Goal: Book appointment/travel/reservation

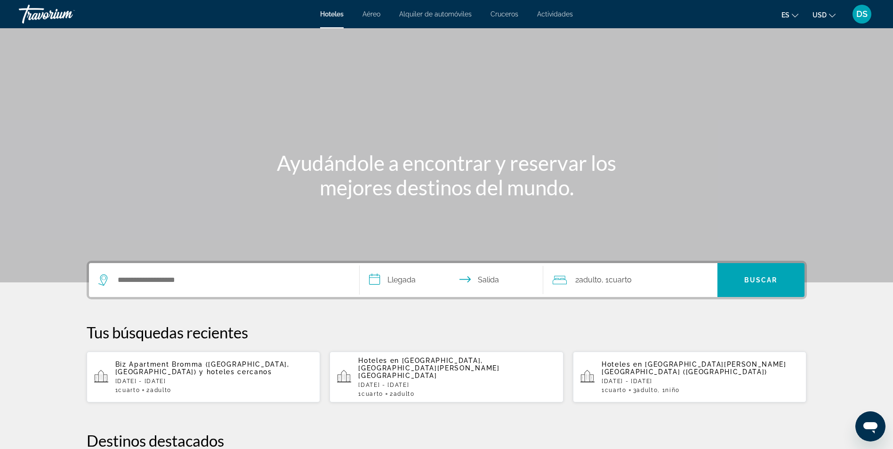
click at [549, 13] on span "Actividades" at bounding box center [555, 14] width 36 height 8
click at [163, 282] on input "Buscar destino de hotel" at bounding box center [231, 280] width 228 height 14
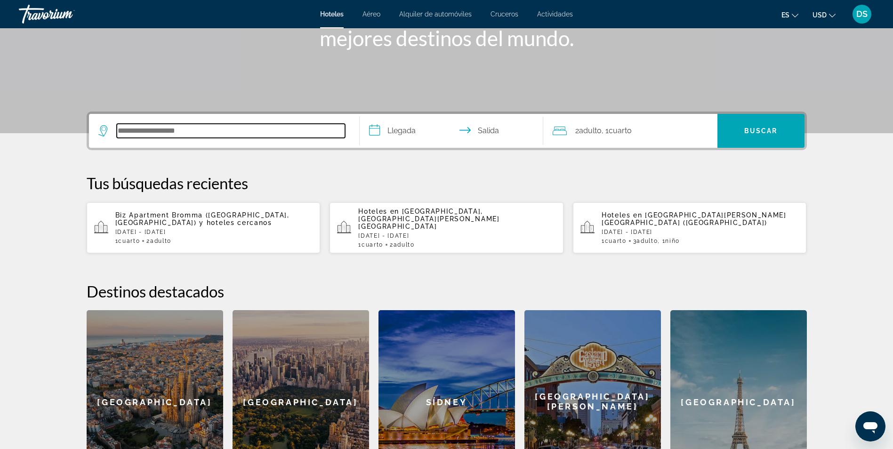
scroll to position [230, 0]
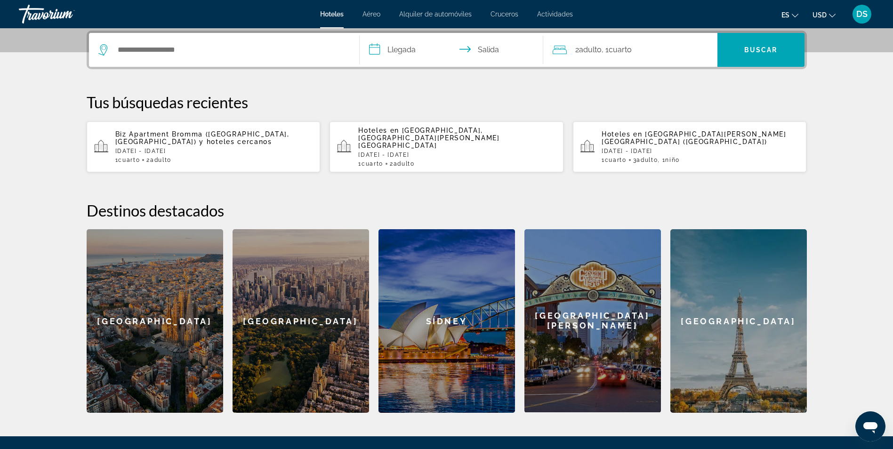
click at [557, 12] on span "Actividades" at bounding box center [555, 14] width 36 height 8
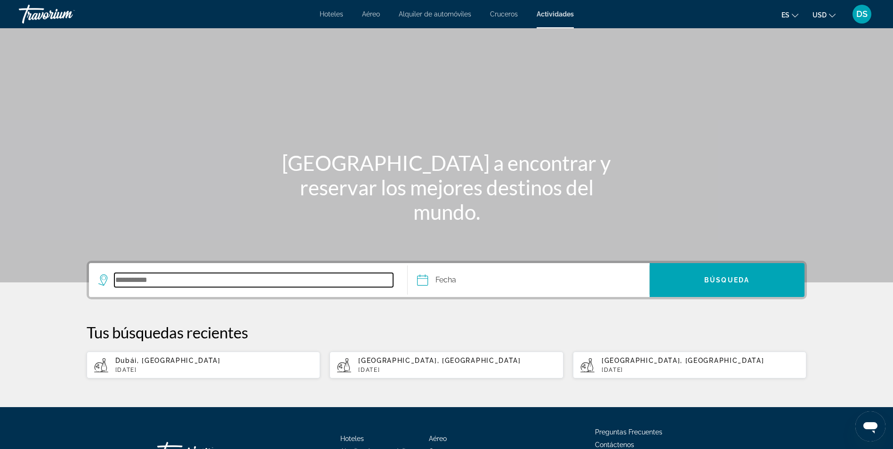
click at [191, 282] on input "Buscar destino" at bounding box center [253, 280] width 279 height 14
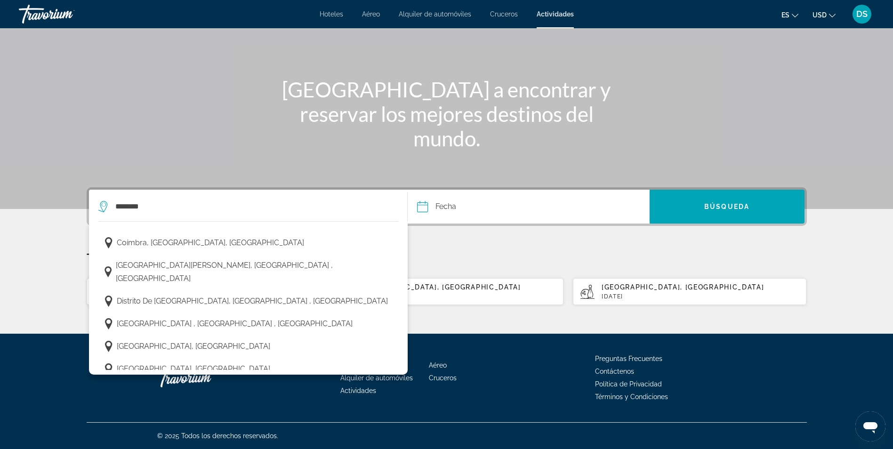
scroll to position [311, 0]
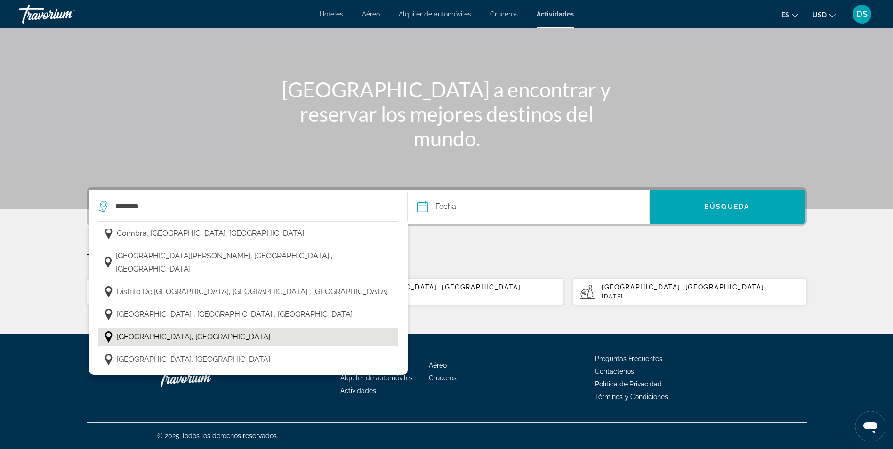
click at [176, 330] on span "[GEOGRAPHIC_DATA], [GEOGRAPHIC_DATA]" at bounding box center [193, 336] width 153 height 13
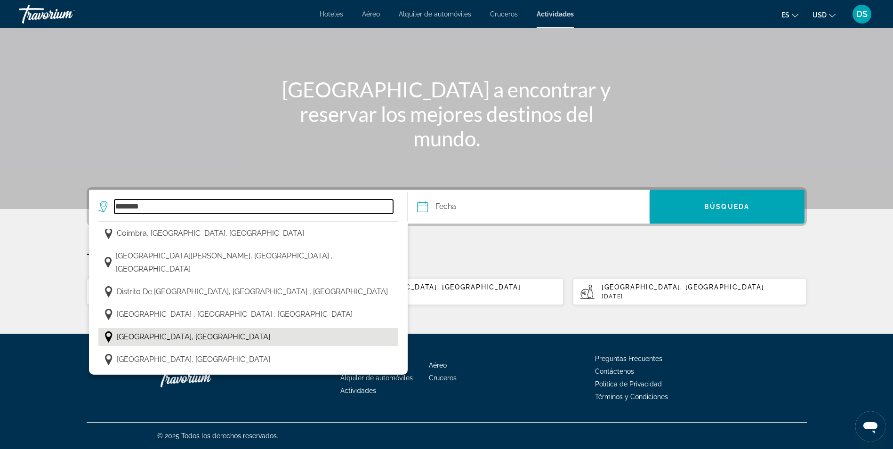
type input "**********"
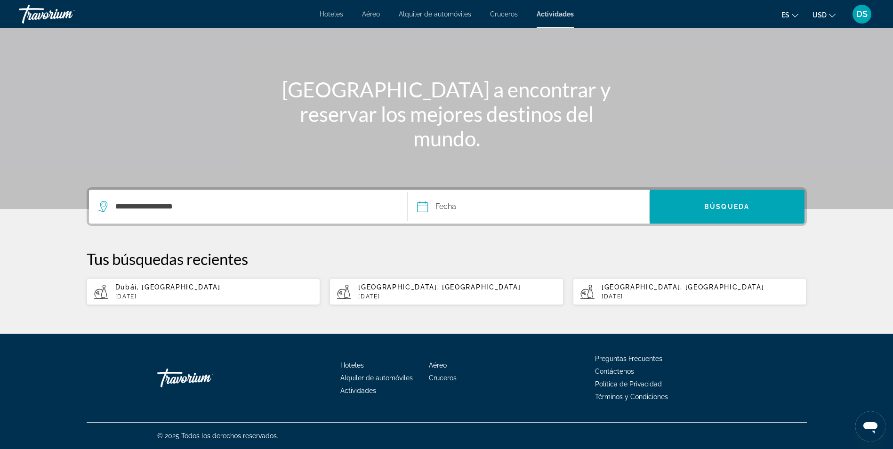
click at [461, 209] on input "Fecha" at bounding box center [475, 208] width 120 height 37
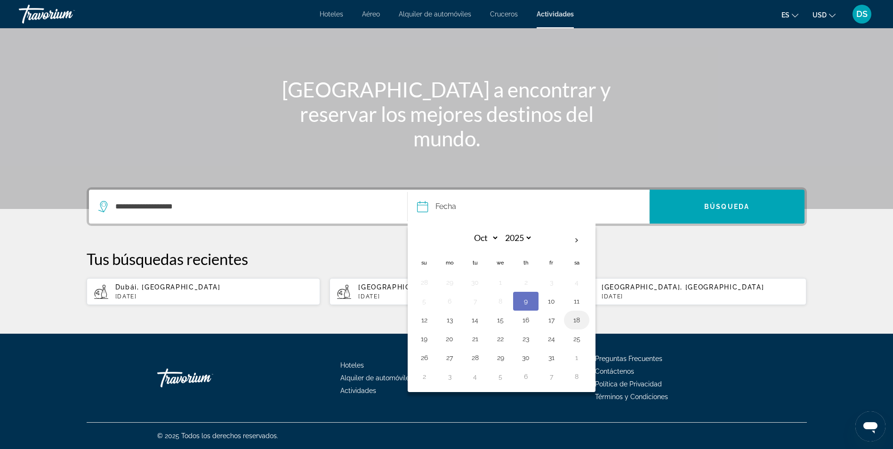
click at [577, 320] on button "18" at bounding box center [576, 319] width 15 height 13
type input "**********"
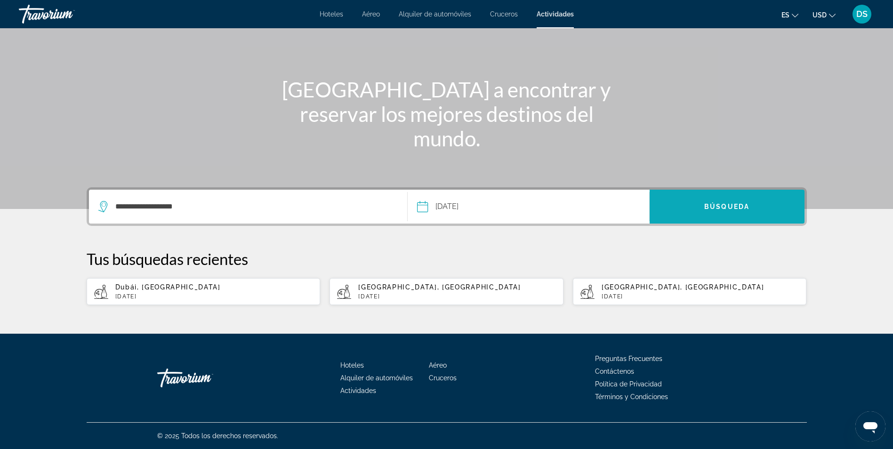
click at [725, 213] on span "Buscar" at bounding box center [727, 206] width 155 height 23
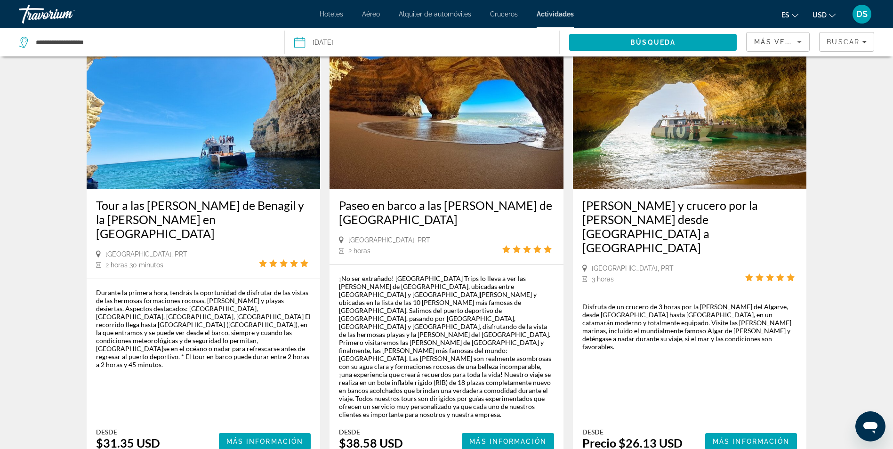
scroll to position [499, 0]
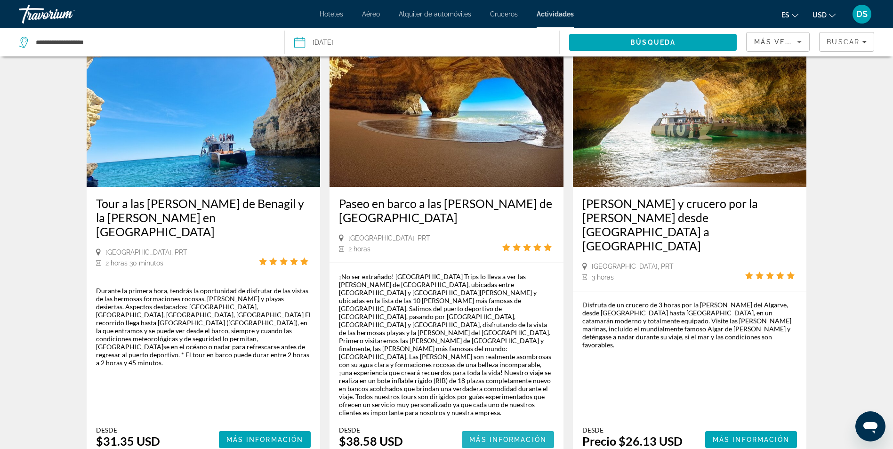
click at [492, 436] on span "Más información" at bounding box center [507, 440] width 77 height 8
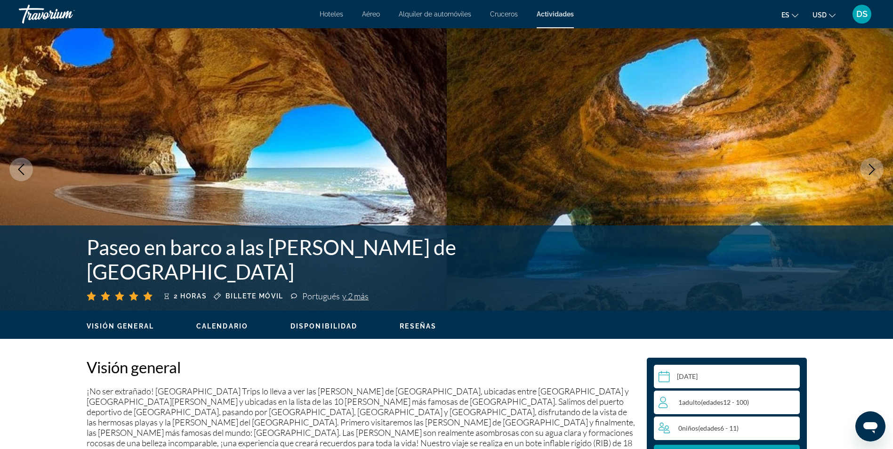
click at [377, 14] on span "Aéreo" at bounding box center [371, 14] width 18 height 8
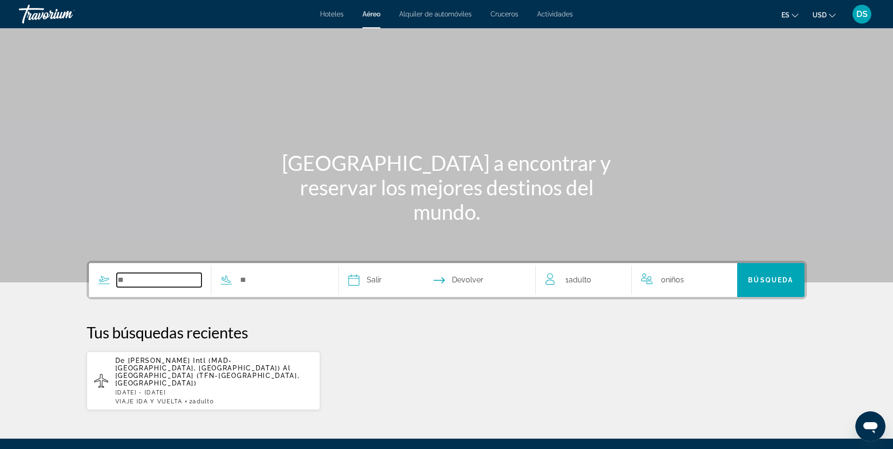
click at [156, 279] on input "Widget de búsqueda" at bounding box center [159, 280] width 85 height 14
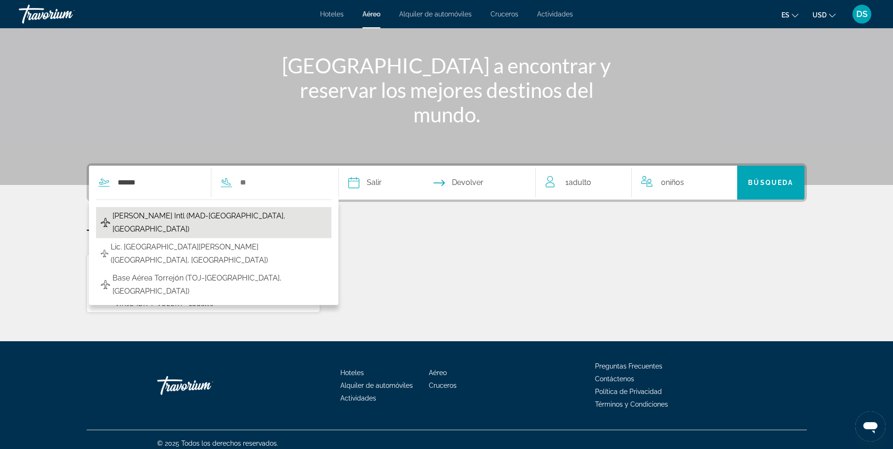
click at [156, 215] on span "[PERSON_NAME] Intl (MAD-[GEOGRAPHIC_DATA], [GEOGRAPHIC_DATA])" at bounding box center [219, 222] width 214 height 26
type input "**********"
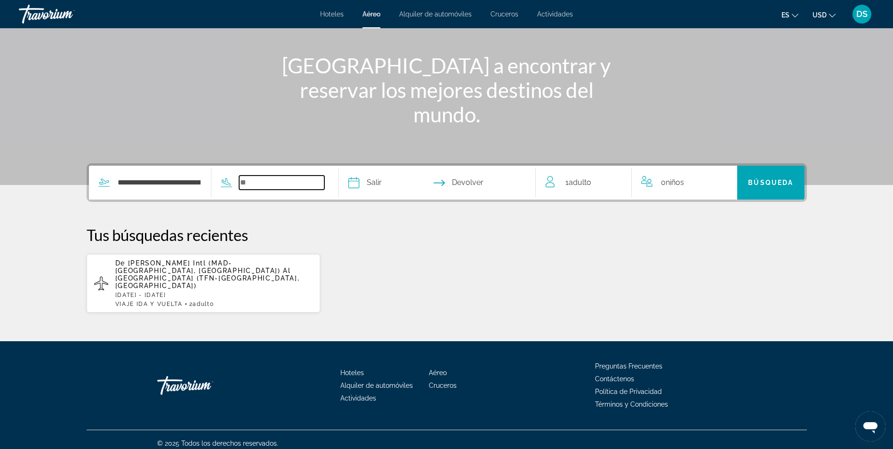
click at [249, 179] on input "Widget de búsqueda" at bounding box center [281, 183] width 85 height 14
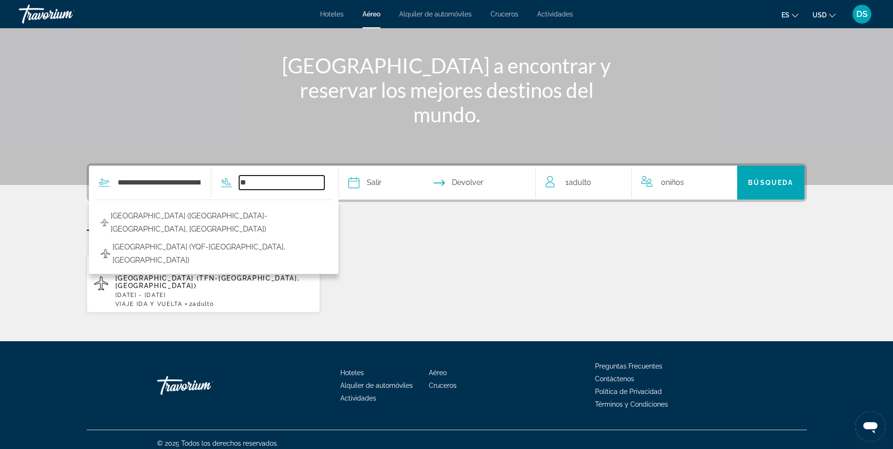
type input "*"
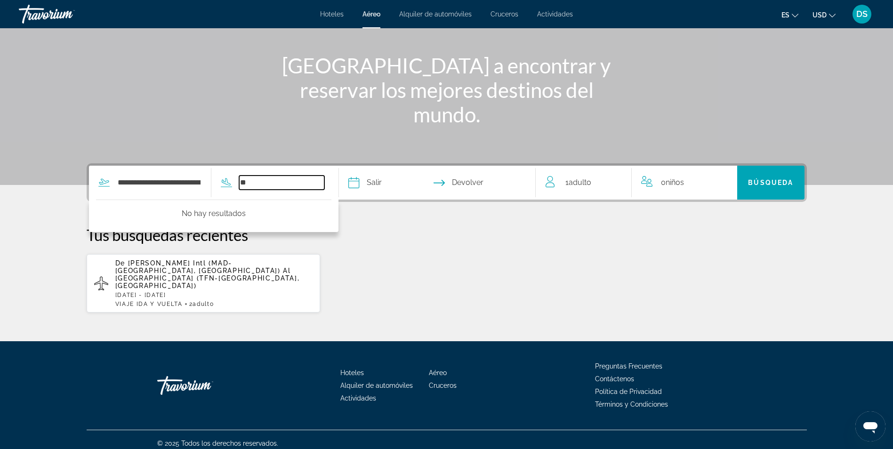
type input "*"
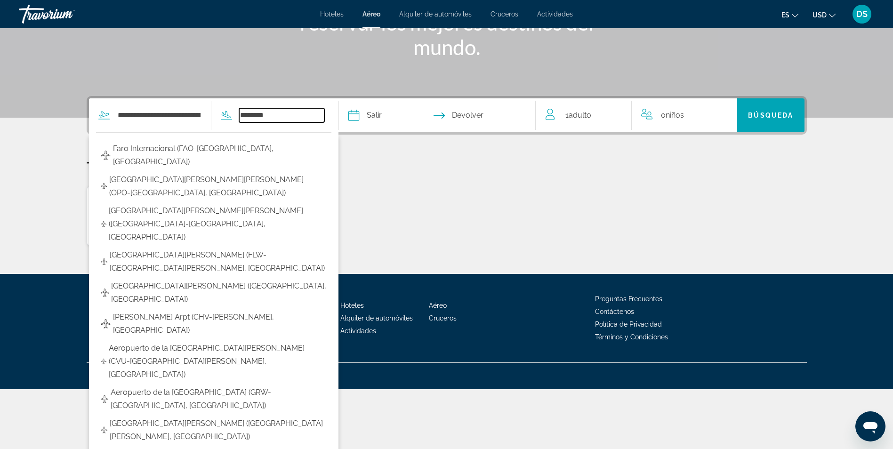
scroll to position [191, 0]
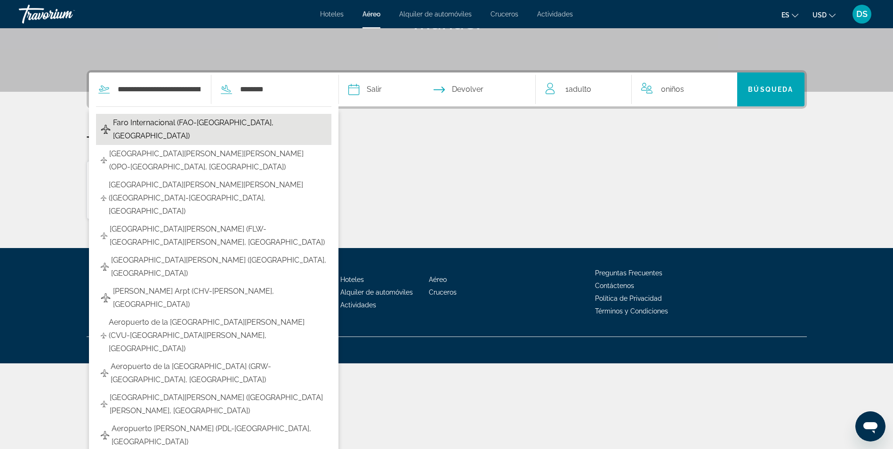
click at [234, 123] on span "Faro Internacional (FAO-[GEOGRAPHIC_DATA], [GEOGRAPHIC_DATA])" at bounding box center [220, 129] width 214 height 26
type input "**********"
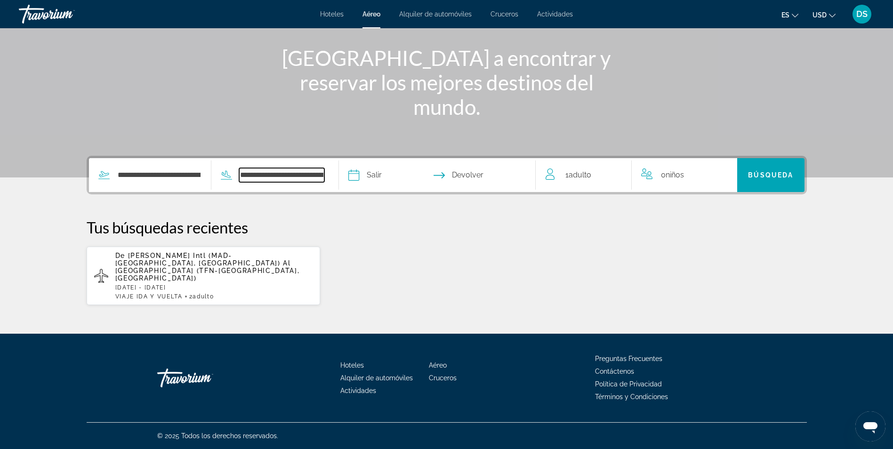
scroll to position [97, 0]
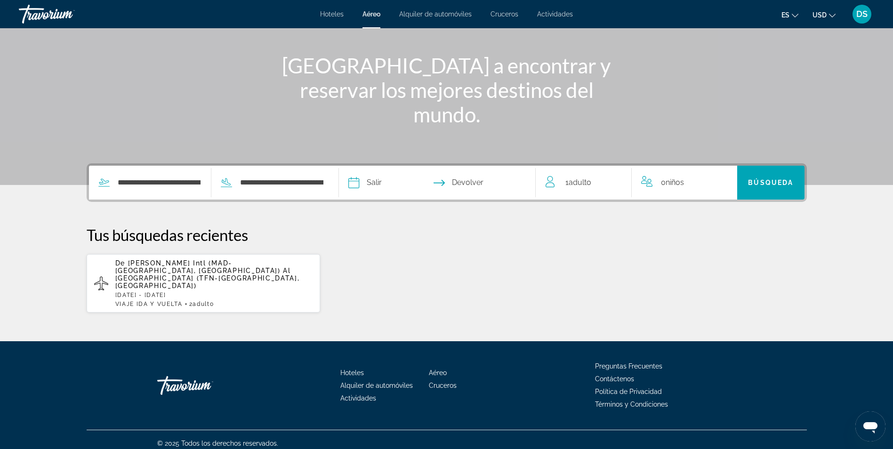
click at [382, 184] on input "Fecha de salida" at bounding box center [394, 184] width 97 height 37
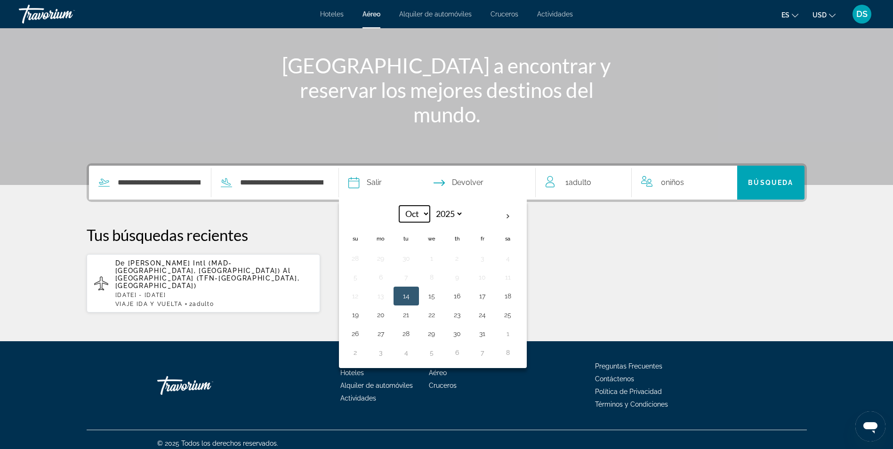
click at [427, 213] on select "*** *** *** *** *** *** *** *** *** *** *** ***" at bounding box center [414, 214] width 31 height 16
select select "**"
click at [401, 206] on select "*** *** *** *** *** *** *** *** *** *** *** ***" at bounding box center [414, 214] width 31 height 16
click at [434, 299] on button "17" at bounding box center [431, 295] width 15 height 13
type input "**********"
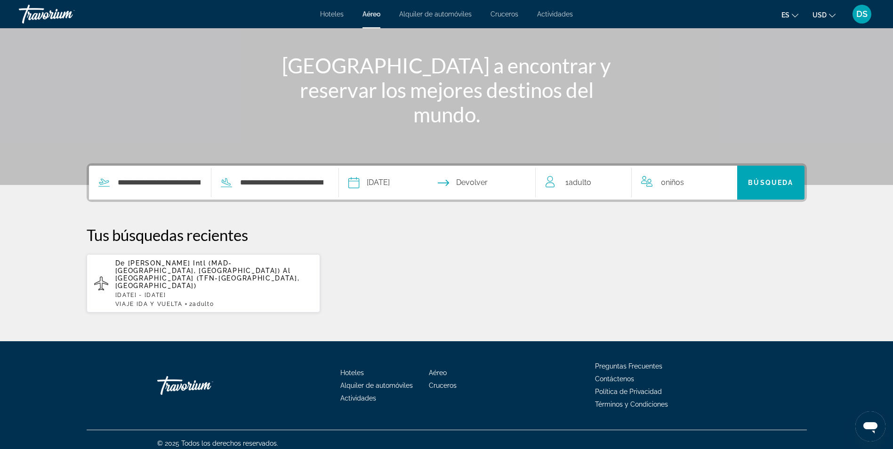
click at [483, 181] on input "Fecha de regreso" at bounding box center [490, 184] width 97 height 37
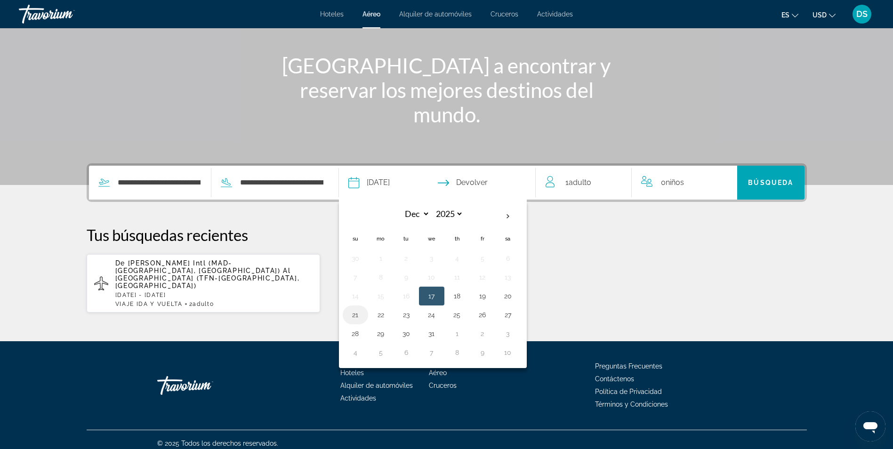
click at [362, 318] on button "21" at bounding box center [355, 314] width 15 height 13
type input "**********"
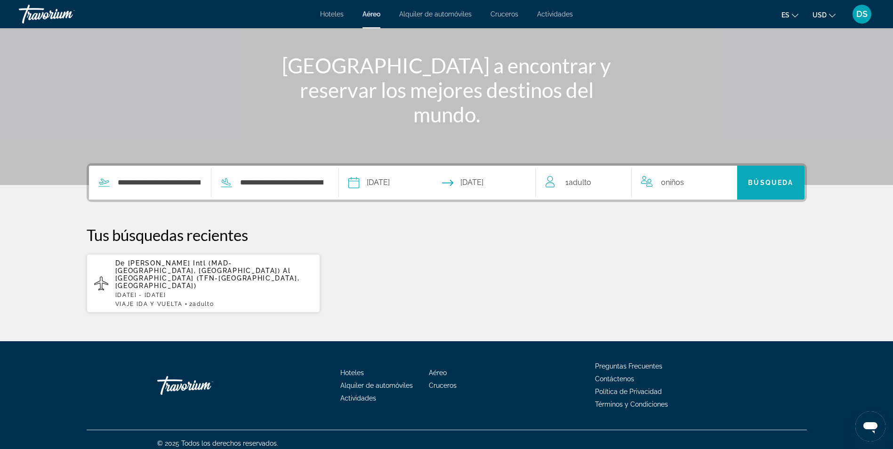
click at [760, 190] on span "Buscar" at bounding box center [770, 182] width 67 height 23
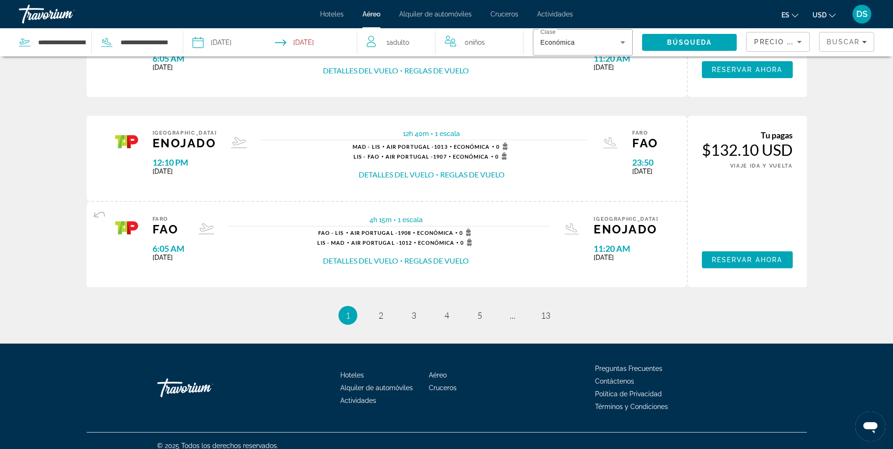
scroll to position [934, 0]
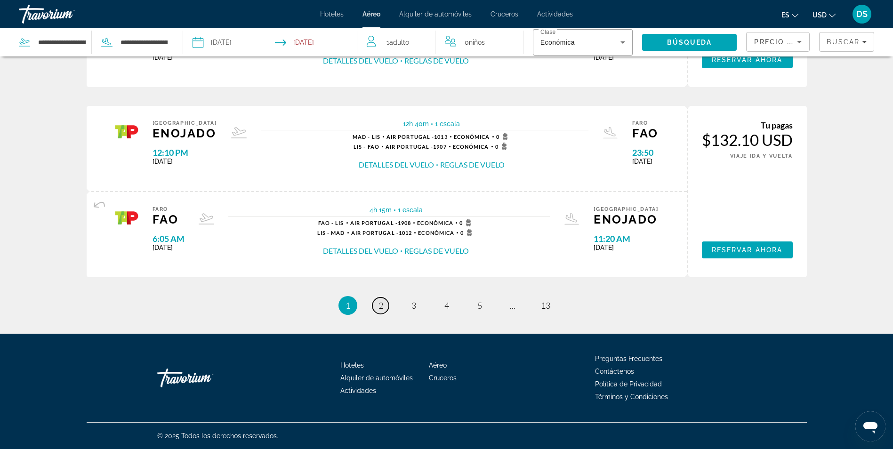
click at [382, 305] on span "2" at bounding box center [380, 305] width 5 height 10
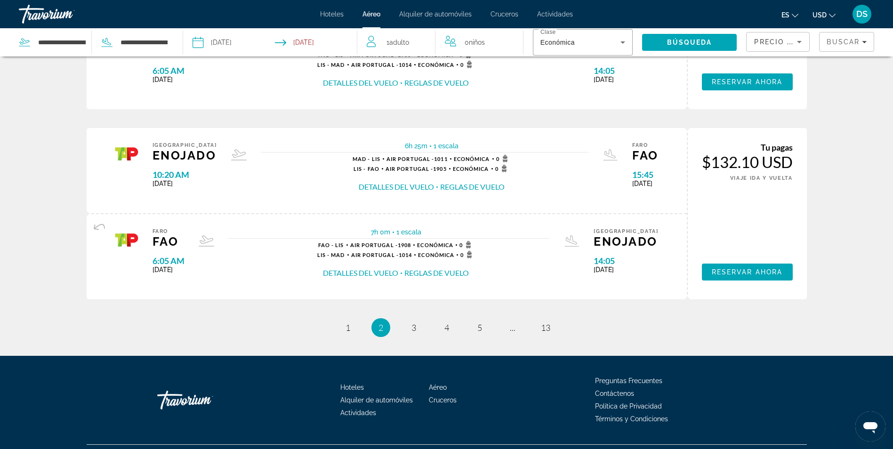
scroll to position [934, 0]
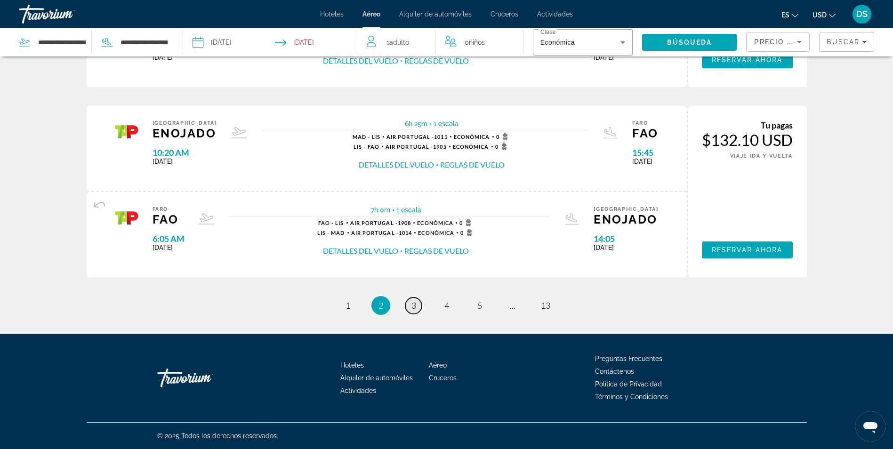
click at [414, 304] on span "3" at bounding box center [413, 305] width 5 height 10
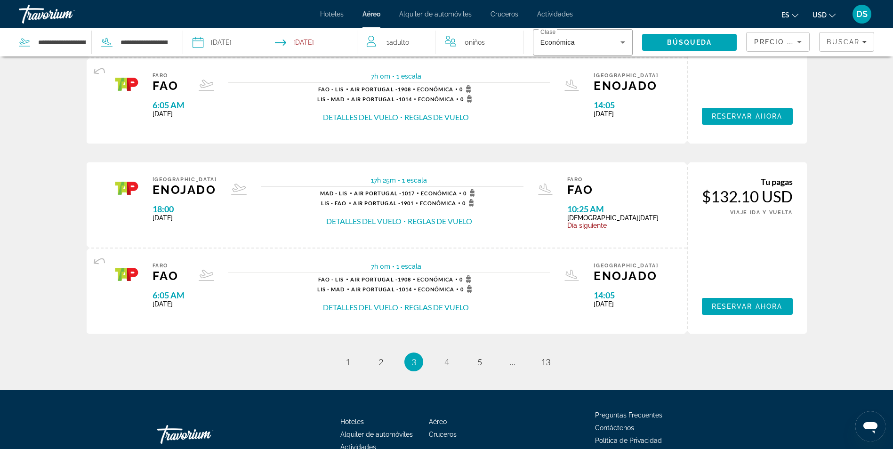
scroll to position [934, 0]
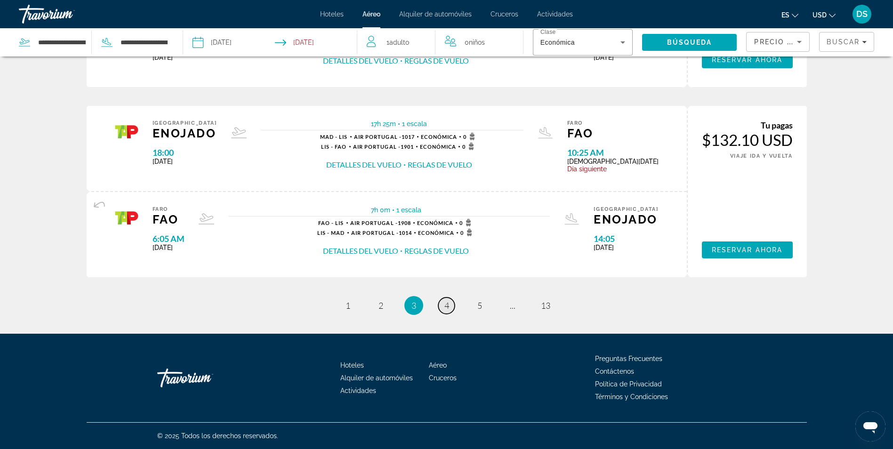
click at [446, 304] on span "4" at bounding box center [446, 305] width 5 height 10
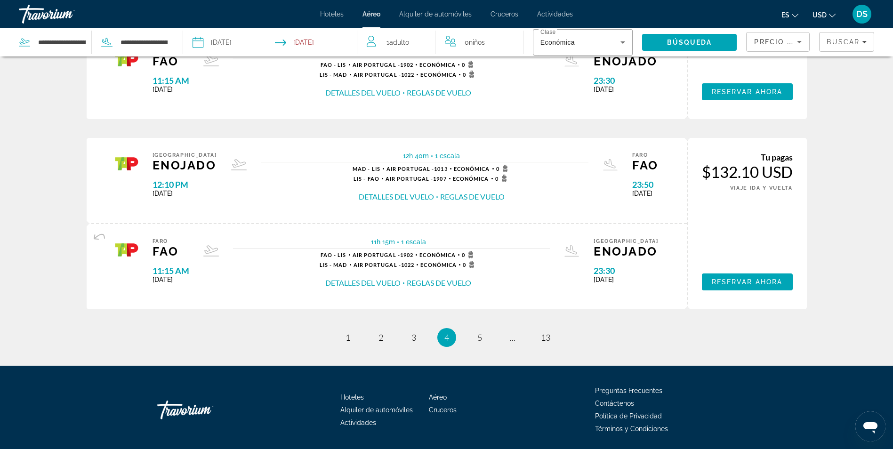
scroll to position [934, 0]
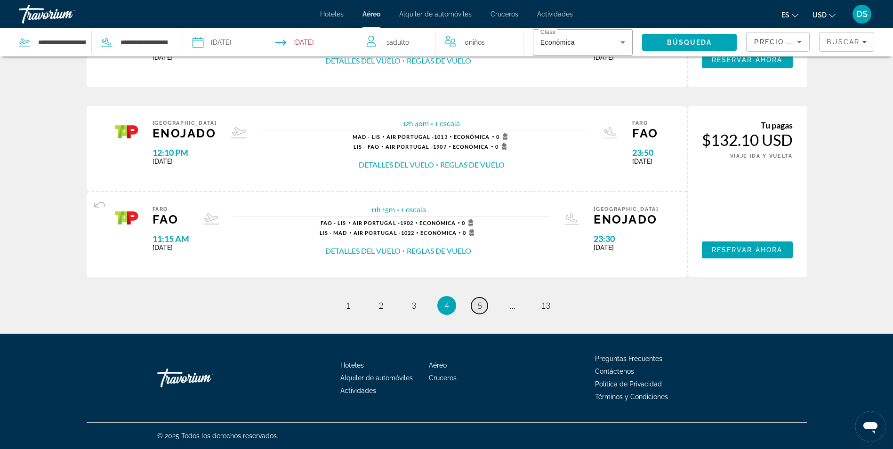
click at [480, 311] on link "página 5" at bounding box center [479, 305] width 16 height 16
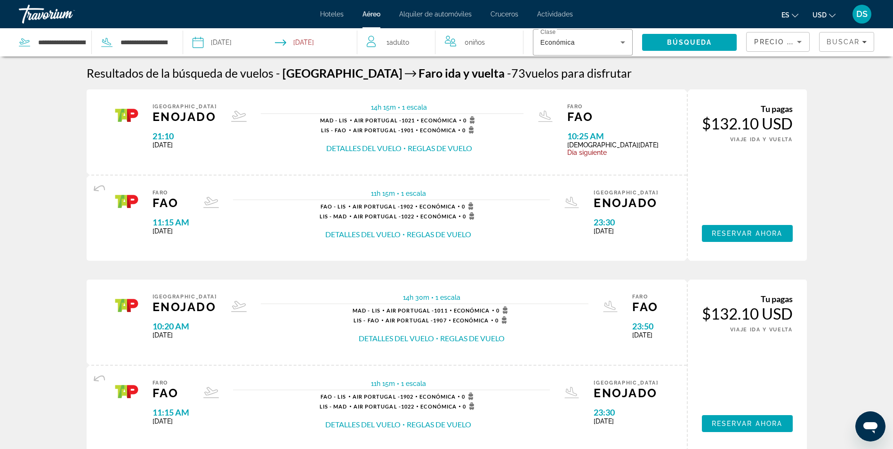
click at [401, 149] on button "Detalles del vuelo" at bounding box center [363, 148] width 75 height 10
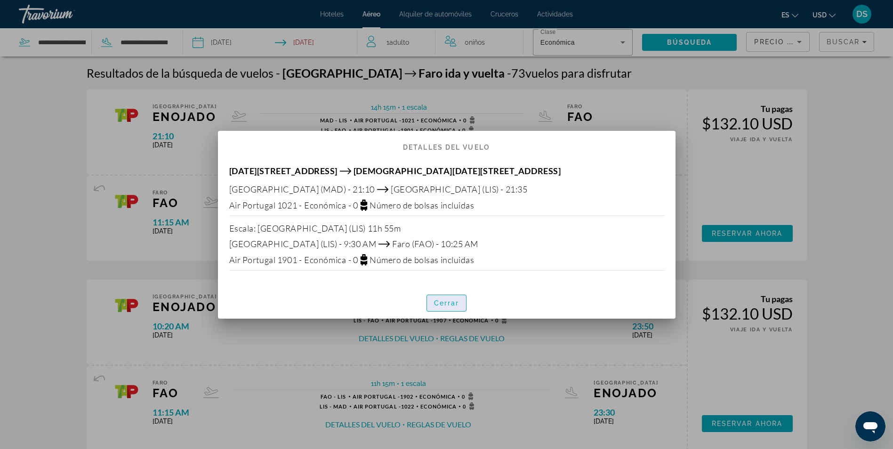
click at [444, 300] on span "Cerrar" at bounding box center [446, 303] width 25 height 8
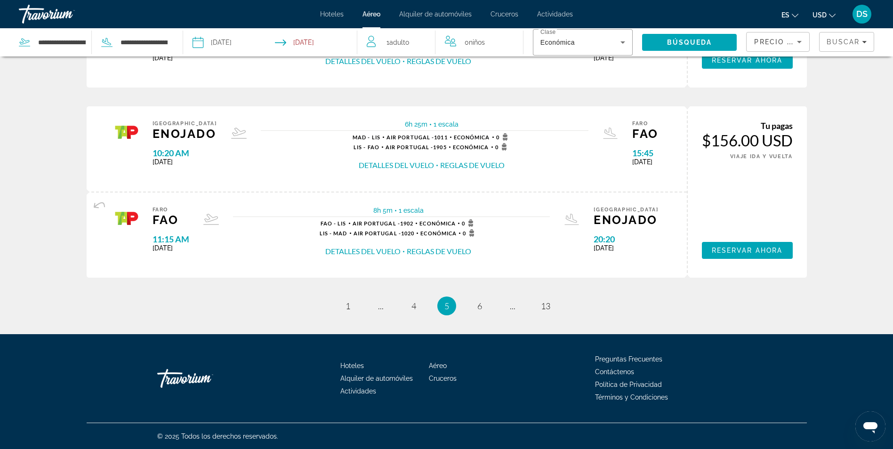
scroll to position [934, 0]
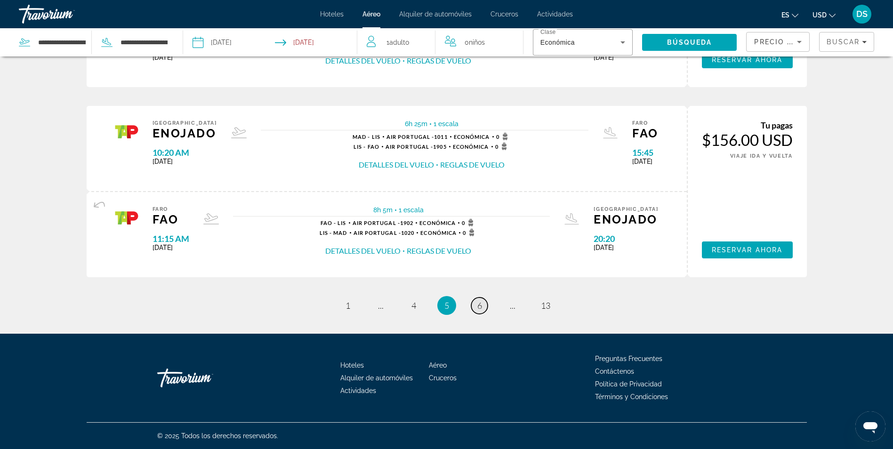
click at [479, 307] on span "6" at bounding box center [479, 305] width 5 height 10
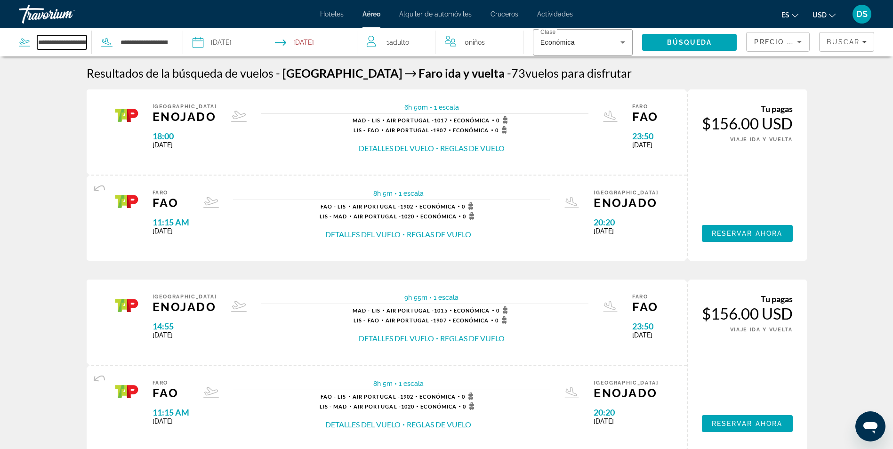
click at [47, 42] on input "**********" at bounding box center [61, 42] width 49 height 14
click at [143, 41] on input "**********" at bounding box center [144, 42] width 49 height 14
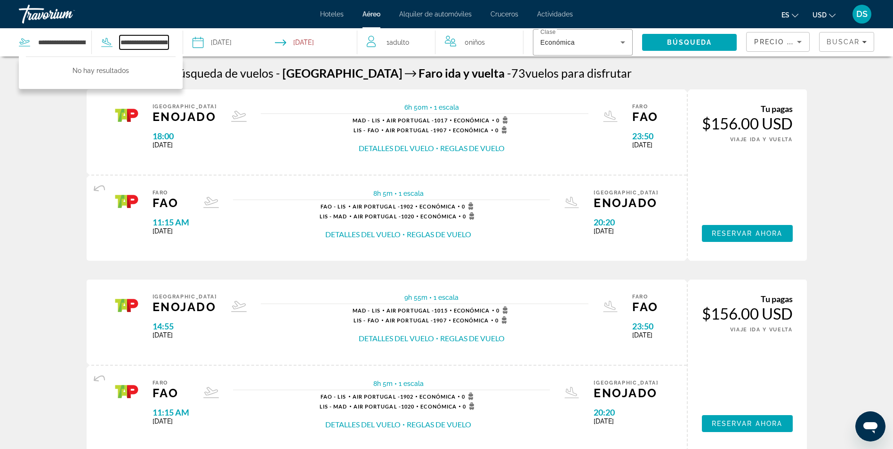
drag, startPoint x: 161, startPoint y: 44, endPoint x: 117, endPoint y: 40, distance: 44.0
click at [117, 40] on div "**********" at bounding box center [130, 42] width 77 height 14
drag, startPoint x: 165, startPoint y: 46, endPoint x: 114, endPoint y: 39, distance: 50.9
click at [114, 39] on div "**********" at bounding box center [130, 42] width 77 height 14
type input "****"
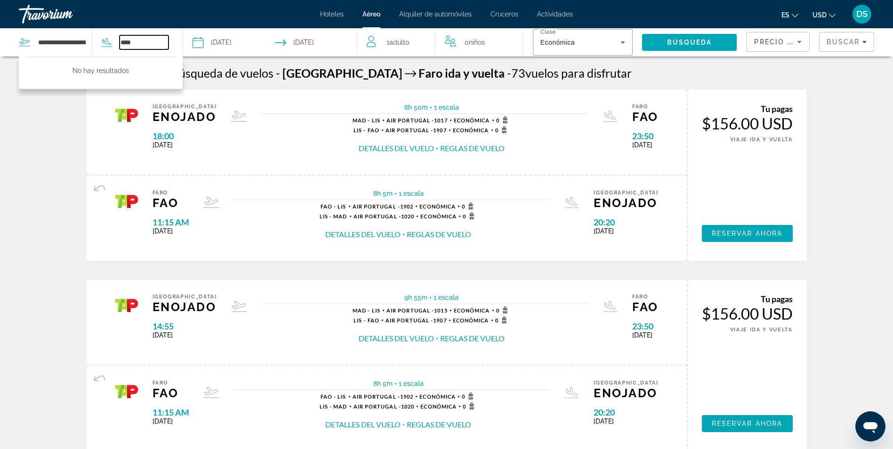
drag, startPoint x: 157, startPoint y: 40, endPoint x: 130, endPoint y: 92, distance: 58.7
click at [117, 42] on div "**** No hay resultados" at bounding box center [130, 42] width 77 height 14
click at [336, 14] on span "Hoteles" at bounding box center [332, 14] width 24 height 8
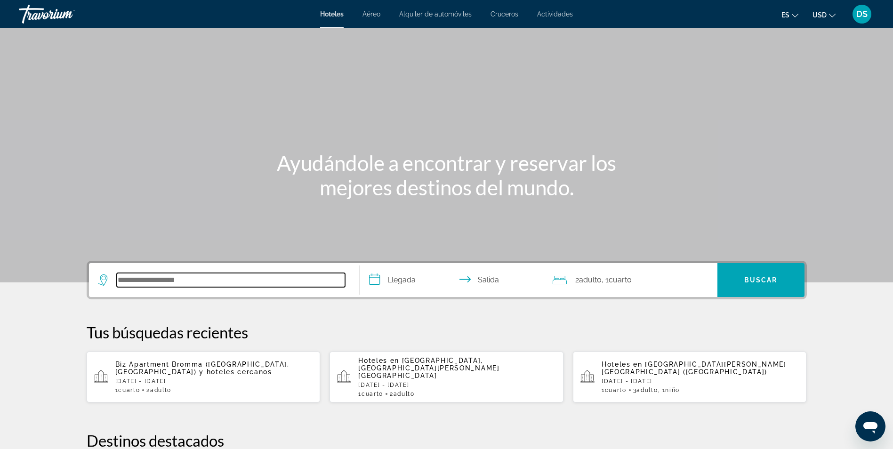
click at [177, 276] on input "Buscar destino de hotel" at bounding box center [231, 280] width 228 height 14
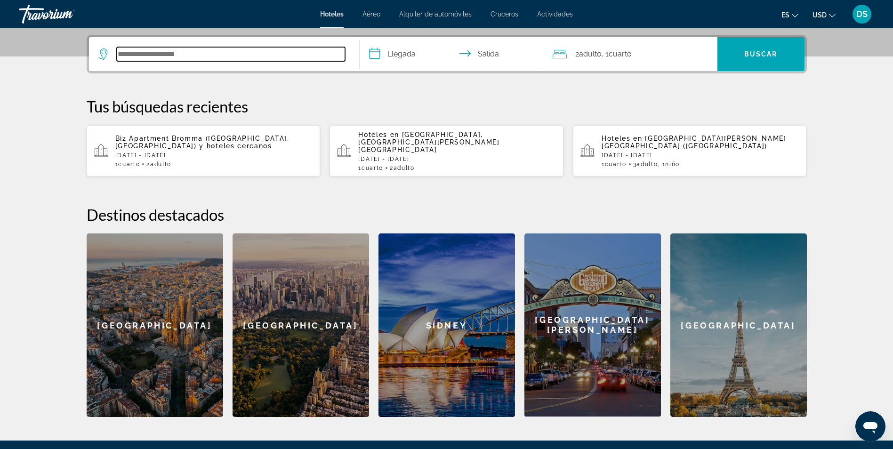
scroll to position [230, 0]
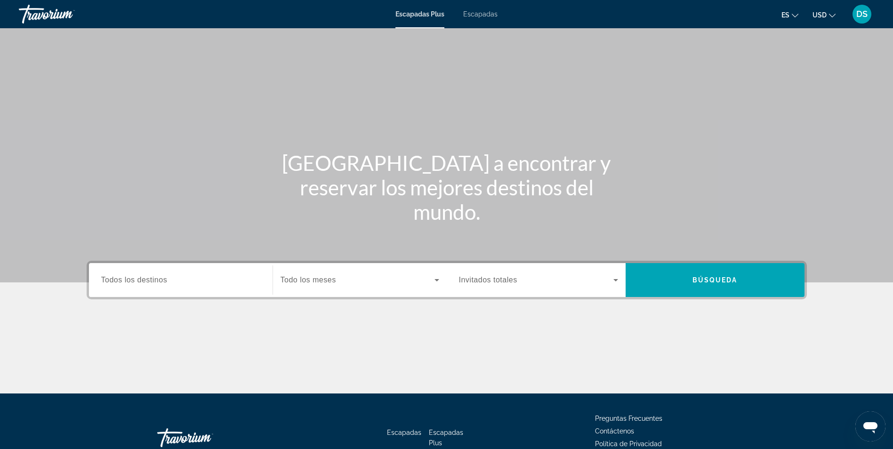
click at [488, 15] on span "Escapadas" at bounding box center [480, 14] width 34 height 8
click at [162, 284] on span "Todos los destinos" at bounding box center [134, 280] width 66 height 8
click at [162, 284] on input "Destination Todos los destinos" at bounding box center [180, 280] width 159 height 11
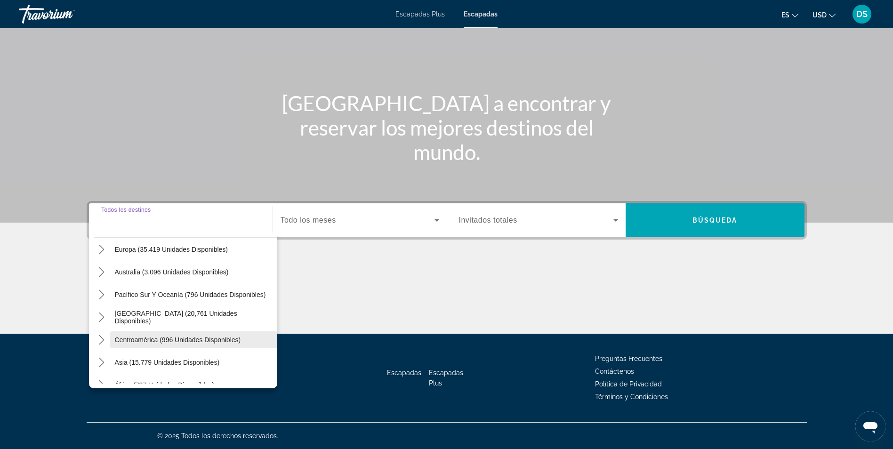
scroll to position [94, 0]
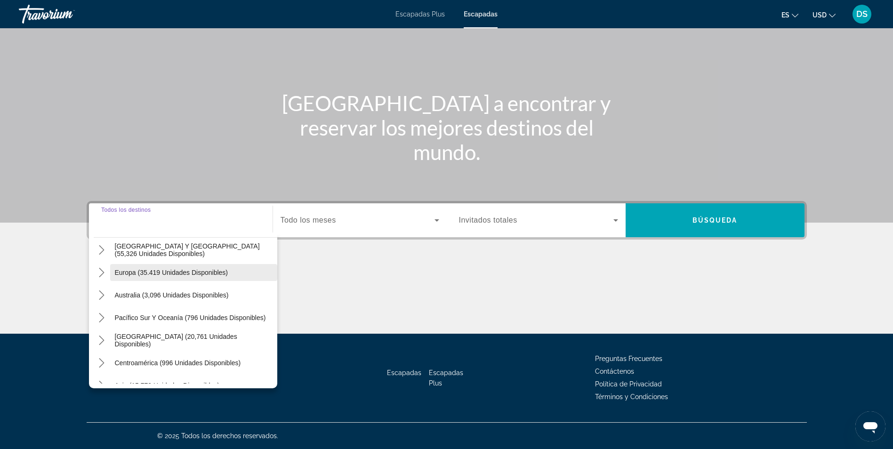
click at [143, 278] on span "Seleccionar destino: Europa (35.419 unidades disponibles)" at bounding box center [193, 272] width 167 height 23
type input "**********"
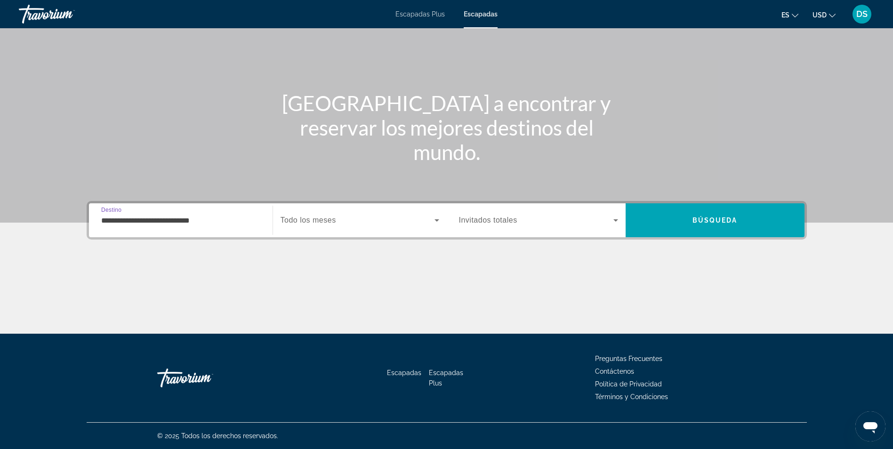
click at [330, 221] on span "Todo los meses" at bounding box center [309, 220] width 56 height 8
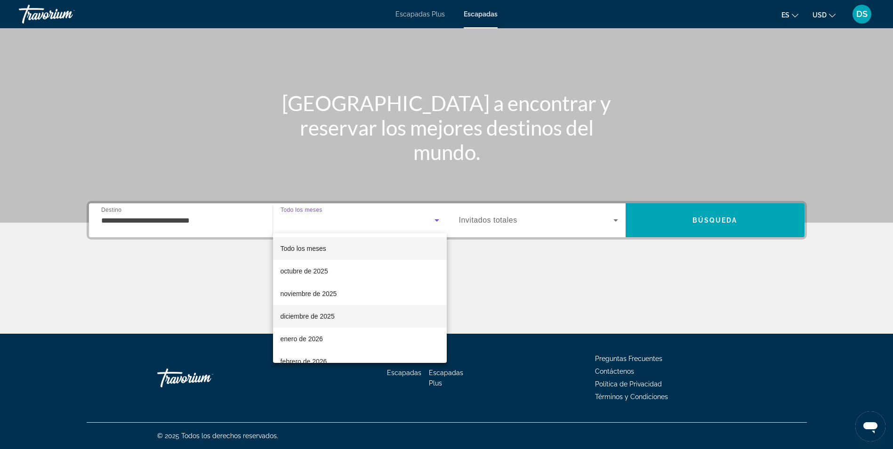
click at [311, 317] on font "diciembre de 2025" at bounding box center [308, 317] width 54 height 8
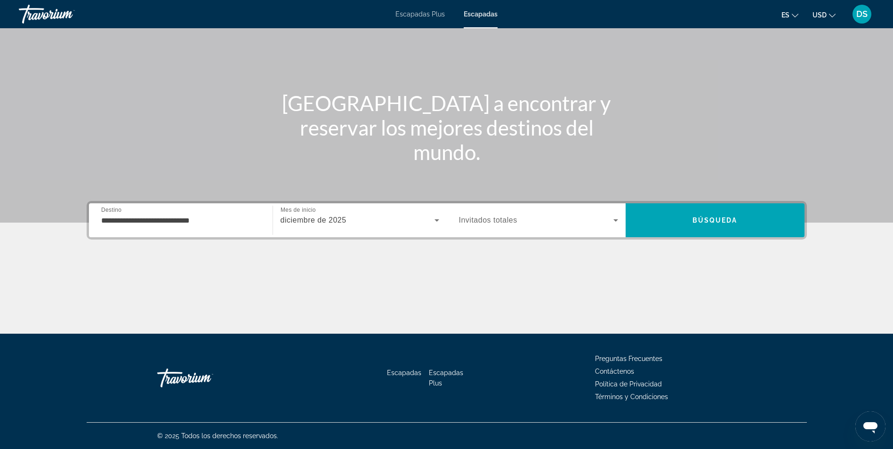
click at [490, 221] on span "Invitados totales" at bounding box center [488, 220] width 58 height 8
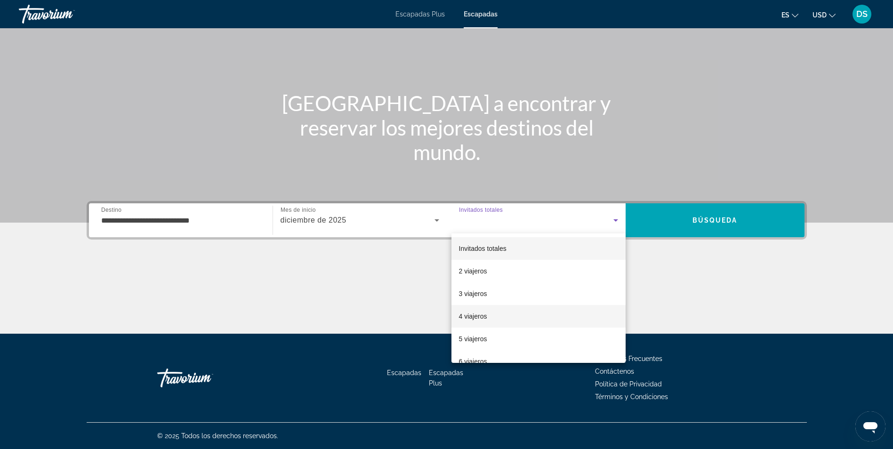
click at [481, 319] on font "4 viajeros" at bounding box center [473, 317] width 28 height 8
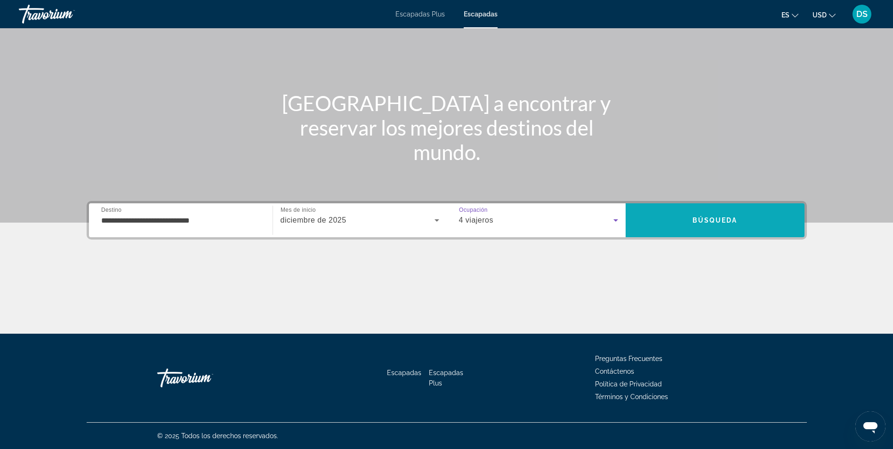
click at [722, 223] on span "Búsqueda" at bounding box center [714, 221] width 45 height 8
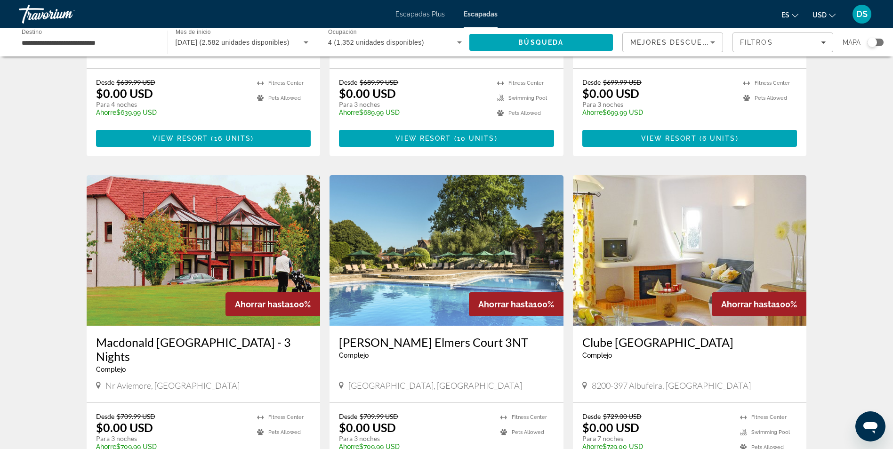
scroll to position [282, 0]
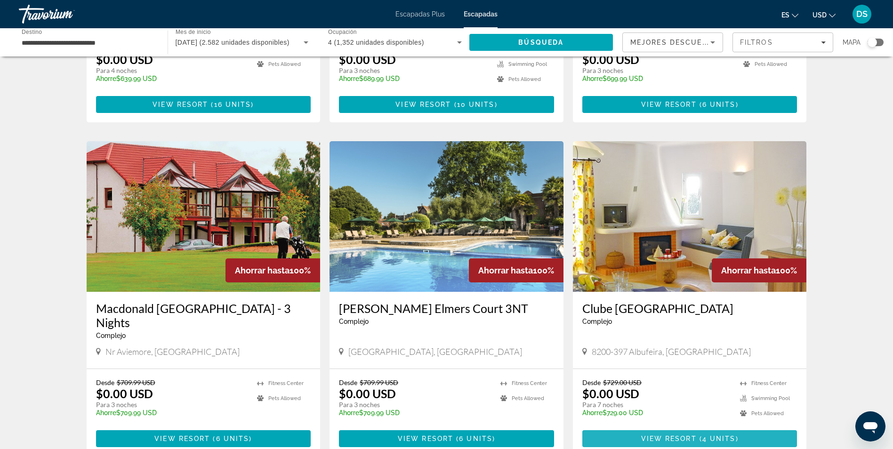
click at [692, 435] on span "View Resort" at bounding box center [669, 439] width 56 height 8
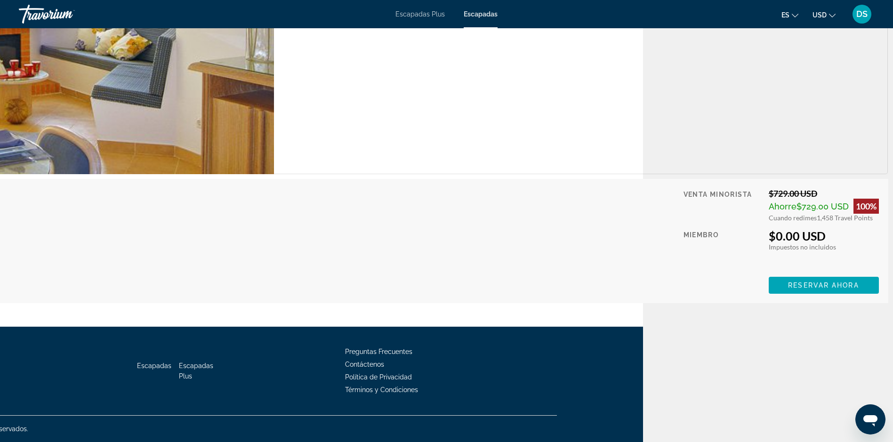
scroll to position [1768, 284]
click at [800, 280] on span "Contenido principal" at bounding box center [824, 285] width 110 height 23
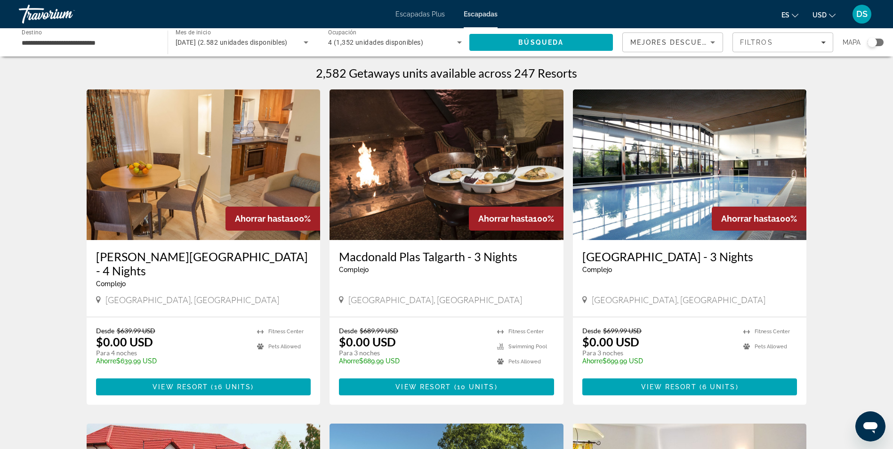
click at [419, 12] on span "Escapadas Plus" at bounding box center [419, 14] width 49 height 8
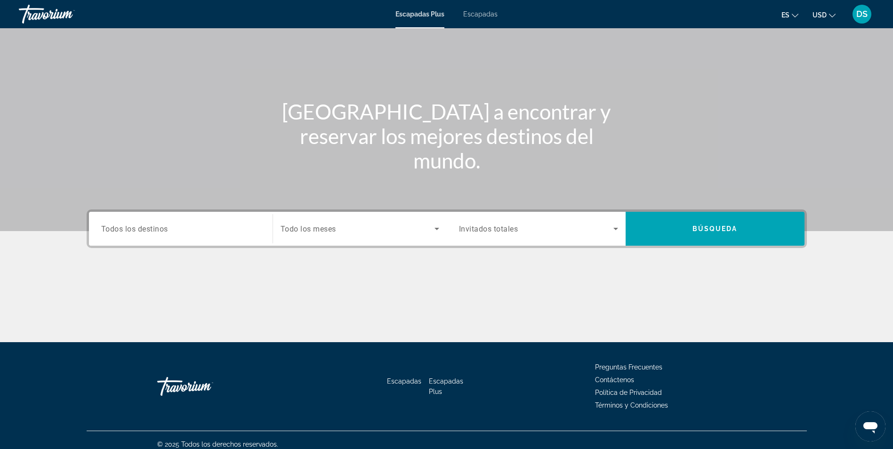
scroll to position [60, 0]
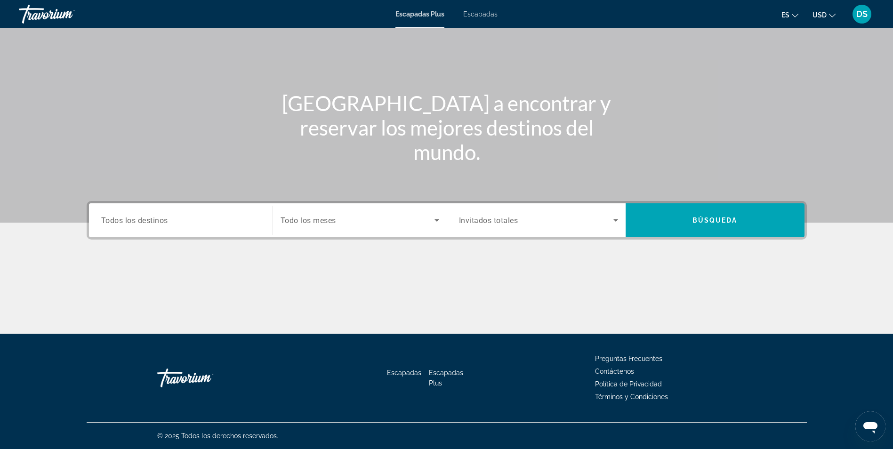
click at [164, 231] on div "Widget de búsqueda" at bounding box center [180, 220] width 159 height 27
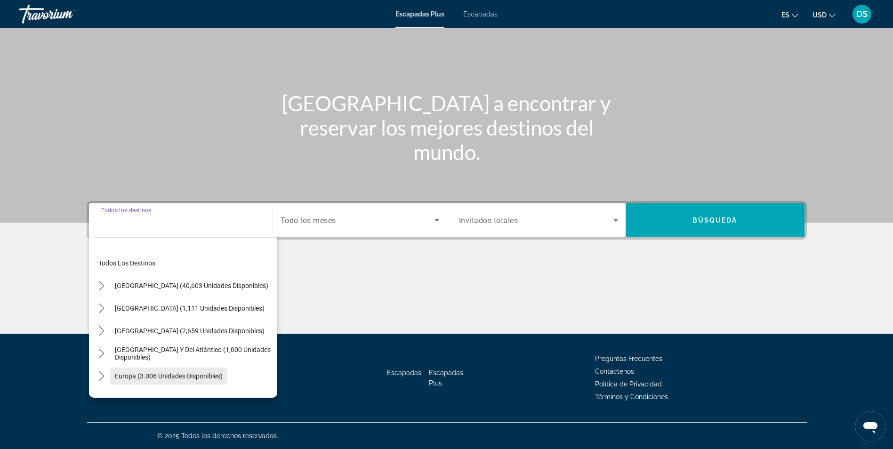
click at [141, 378] on span "Europa (3.006 unidades disponibles)" at bounding box center [169, 376] width 108 height 8
type input "**********"
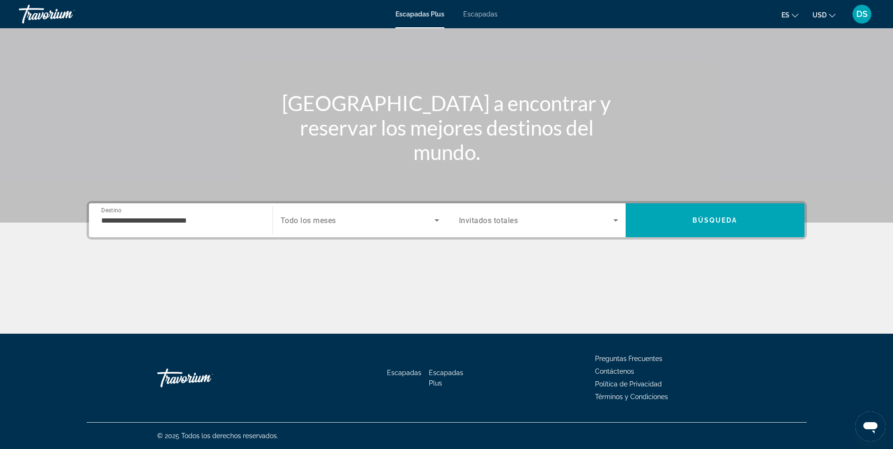
click at [328, 220] on span "Todo los meses" at bounding box center [309, 220] width 56 height 9
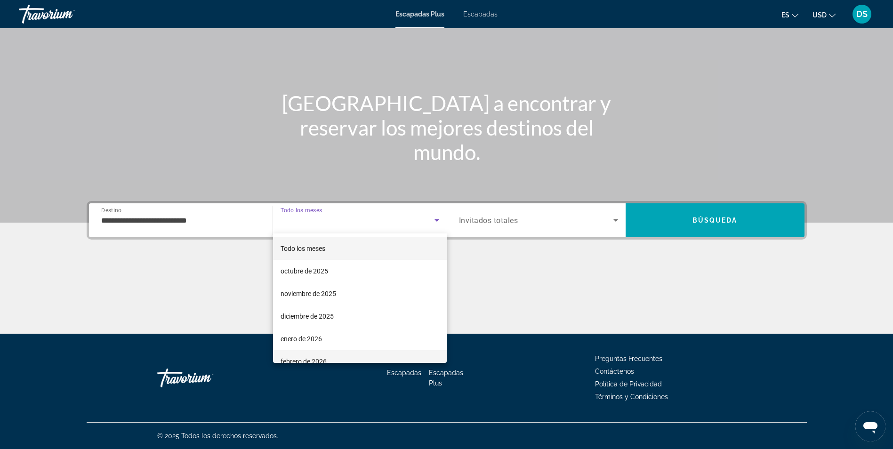
click at [311, 356] on span "febrero de 2026" at bounding box center [304, 361] width 46 height 11
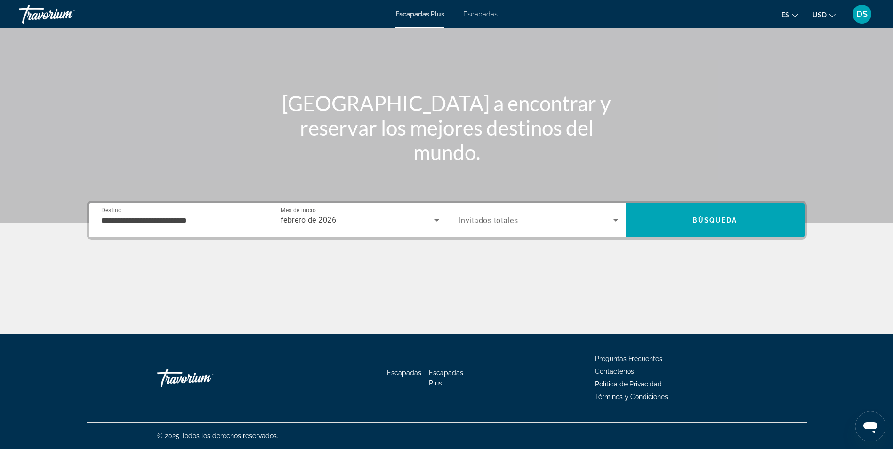
click at [500, 225] on span "Invitados totales" at bounding box center [488, 220] width 59 height 9
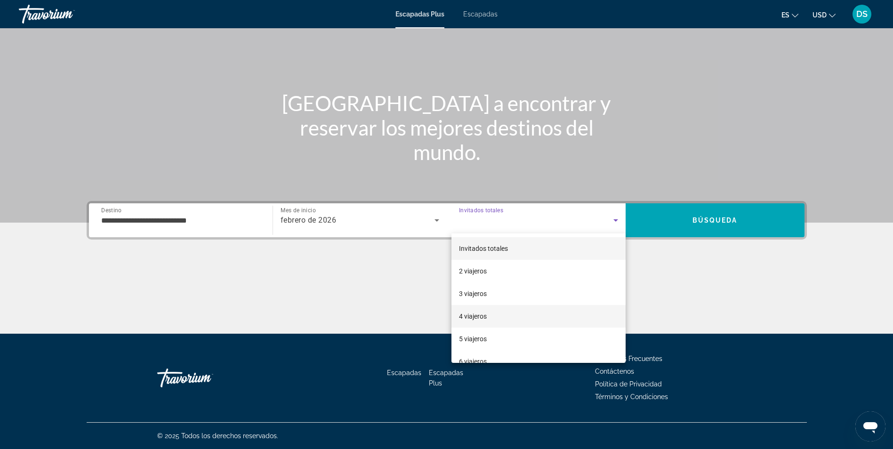
click at [494, 313] on mat-option "4 viajeros" at bounding box center [538, 316] width 174 height 23
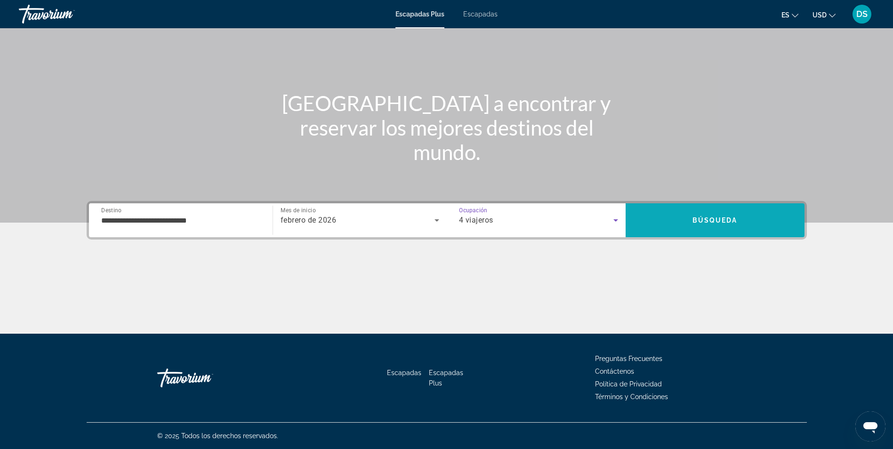
click at [661, 222] on span "Buscar" at bounding box center [715, 220] width 179 height 23
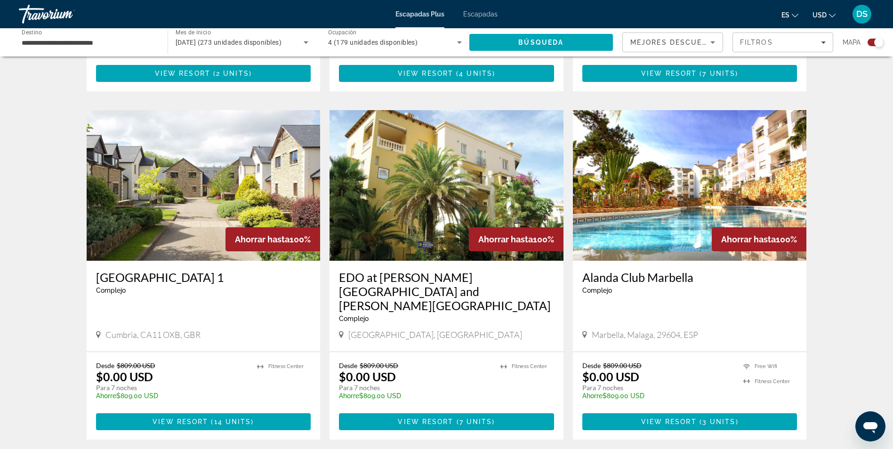
scroll to position [659, 0]
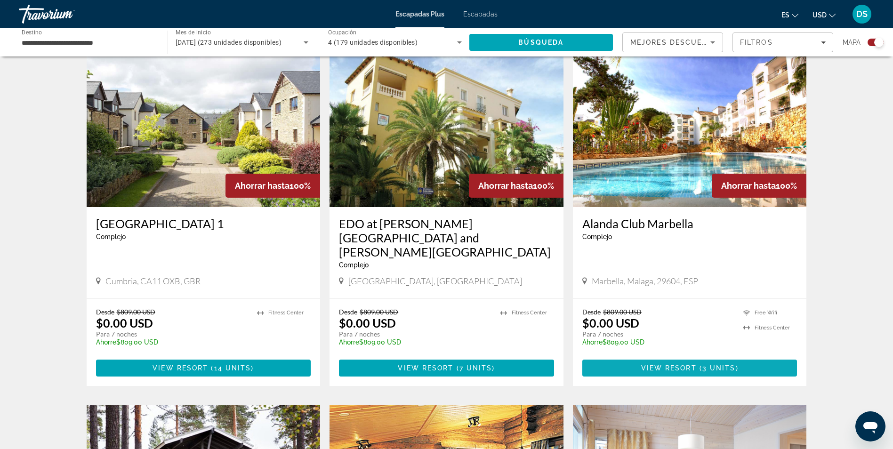
click at [684, 364] on span "View Resort" at bounding box center [669, 368] width 56 height 8
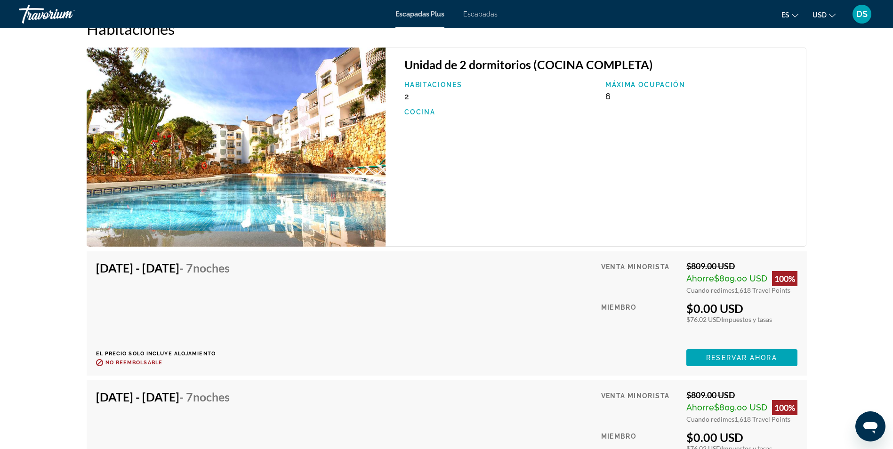
scroll to position [1555, 0]
